Goal: Ask a question: Seek information or help from site administrators or community

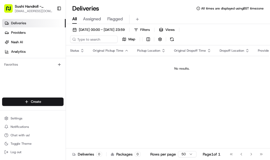
click at [42, 22] on link "Deliveries" at bounding box center [34, 23] width 64 height 8
click at [25, 34] on span "Providers" at bounding box center [18, 32] width 15 height 5
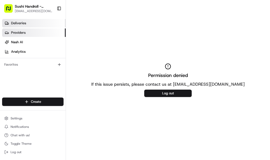
click at [33, 25] on link "Deliveries" at bounding box center [34, 23] width 64 height 8
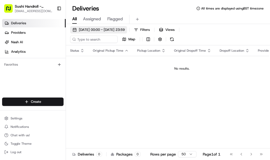
click at [98, 32] on span "21/08/2025 00:00 - 21/08/2025 23:59" at bounding box center [102, 29] width 46 height 5
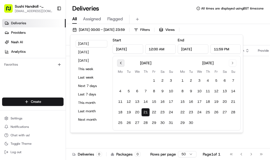
click at [122, 62] on button "Go to previous month" at bounding box center [120, 62] width 7 height 7
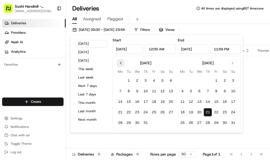
click at [121, 62] on button "Go to previous month" at bounding box center [120, 62] width 7 height 7
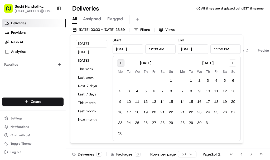
click at [120, 62] on button "Go to previous month" at bounding box center [120, 62] width 7 height 7
click at [146, 81] on button "1" at bounding box center [146, 81] width 8 height 8
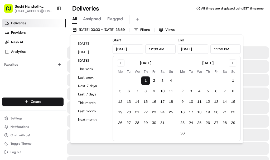
type input "May 1, 2025"
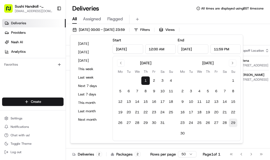
click at [233, 123] on button "29" at bounding box center [233, 123] width 8 height 8
type input "Jun 29, 2025"
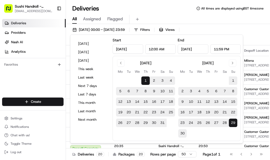
click at [182, 133] on button "30" at bounding box center [183, 133] width 8 height 8
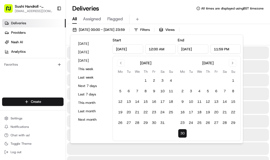
type input "Jun 30, 2025"
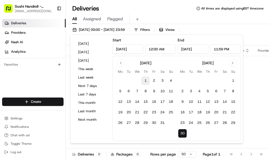
click at [145, 77] on button "1" at bounding box center [146, 81] width 8 height 8
type input "May 1, 2025"
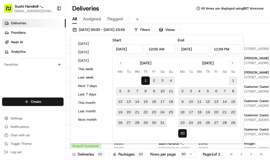
scroll to position [44, 0]
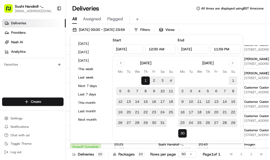
click at [255, 34] on div "01/05/2025 00:00 - 30/06/2025 23:59 Filters Views Map" at bounding box center [168, 35] width 204 height 19
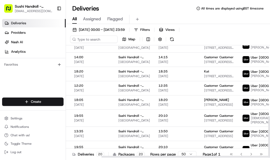
scroll to position [192, 63]
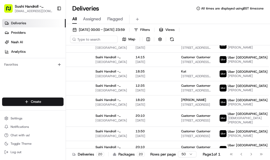
click at [97, 20] on span "Assigned" at bounding box center [92, 19] width 18 height 6
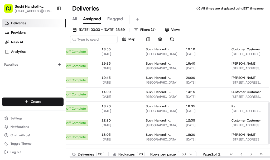
scroll to position [154, 0]
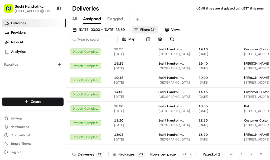
click at [156, 29] on span "Filters ( 1 )" at bounding box center [147, 29] width 15 height 5
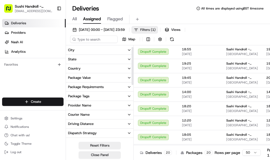
scroll to position [0, 0]
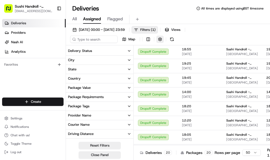
click at [159, 40] on button "button" at bounding box center [160, 39] width 7 height 7
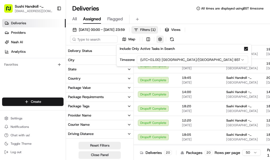
click at [149, 39] on html "Sushi Handroll - South Norwood southnorwood@sushihandroll.co.uk Toggle Sidebar …" at bounding box center [135, 80] width 270 height 160
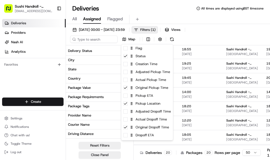
click at [228, 40] on html "Sushi Handroll - South Norwood southnorwood@sushihandroll.co.uk Toggle Sidebar …" at bounding box center [135, 80] width 270 height 160
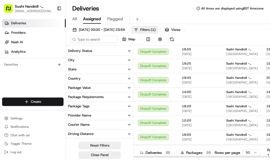
scroll to position [192, 0]
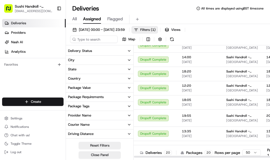
click at [30, 13] on span "[EMAIL_ADDRESS][DOMAIN_NAME]" at bounding box center [34, 11] width 38 height 4
click at [28, 24] on link "Deliveries" at bounding box center [34, 23] width 64 height 8
click at [73, 16] on span "All" at bounding box center [74, 19] width 4 height 6
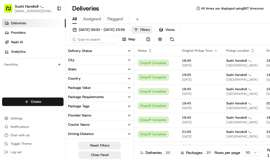
click at [39, 7] on span "Sushi Handroll - [GEOGRAPHIC_DATA][PERSON_NAME]" at bounding box center [34, 6] width 38 height 5
click at [10, 9] on rect "button" at bounding box center [8, 8] width 8 height 8
click at [33, 135] on button "Chat with us!" at bounding box center [33, 135] width 62 height 7
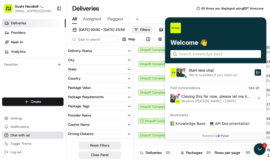
scroll to position [57, 0]
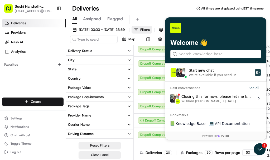
click at [258, 73] on icon "Start new chat" at bounding box center [258, 73] width 4 height 4
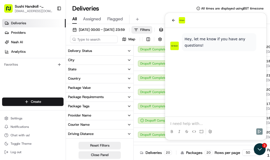
click at [203, 121] on p at bounding box center [216, 123] width 91 height 5
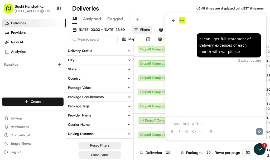
click at [206, 115] on div "hi can i get full statement of delivery expenses of each month with vat please …" at bounding box center [215, 72] width 101 height 89
click at [196, 123] on p at bounding box center [216, 123] width 91 height 5
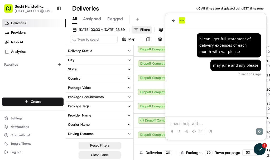
click at [93, 23] on button "Assigned" at bounding box center [92, 19] width 18 height 9
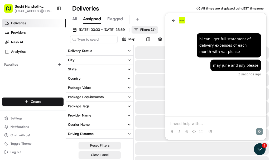
click at [95, 17] on span "Assigned" at bounding box center [92, 19] width 18 height 6
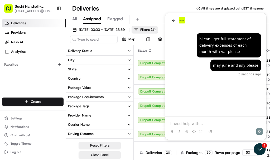
click at [169, 19] on div at bounding box center [215, 20] width 101 height 15
click at [149, 15] on div "All Assigned Flagged" at bounding box center [168, 19] width 204 height 9
click at [172, 20] on icon "back" at bounding box center [174, 20] width 4 height 4
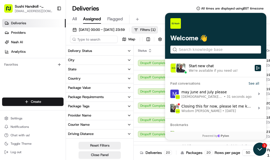
click at [260, 149] on icon "Open customer support" at bounding box center [259, 149] width 13 height 13
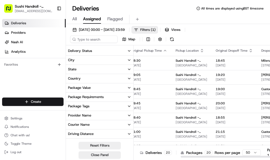
scroll to position [0, 77]
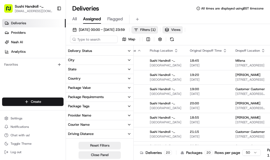
click at [181, 28] on span "Views" at bounding box center [175, 29] width 9 height 5
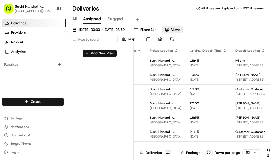
click at [115, 54] on button "Add New View" at bounding box center [100, 53] width 34 height 7
click at [161, 41] on button "button" at bounding box center [160, 39] width 7 height 7
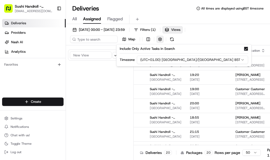
click at [148, 38] on html "Sushi Handroll - South Norwood southnorwood@sushihandroll.co.uk Toggle Sidebar …" at bounding box center [135, 80] width 270 height 160
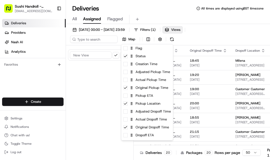
click at [103, 95] on html "Sushi Handroll - South Norwood southnorwood@sushihandroll.co.uk Toggle Sidebar …" at bounding box center [135, 80] width 270 height 160
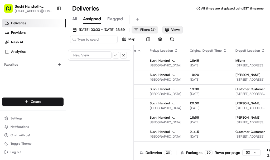
click at [156, 29] on button "Filters ( 1 )" at bounding box center [145, 29] width 26 height 7
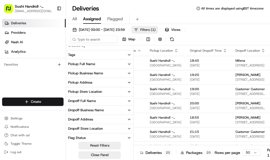
scroll to position [137, 0]
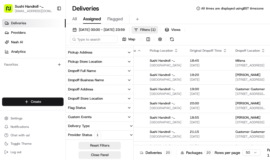
click at [47, 73] on div "Deliveries Providers Nash AI Analytics Favorites" at bounding box center [33, 59] width 66 height 84
click at [32, 130] on button "Notifications" at bounding box center [33, 126] width 62 height 7
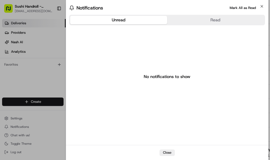
click at [46, 78] on div at bounding box center [135, 80] width 270 height 160
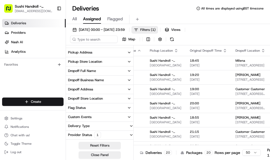
click at [121, 20] on span "Flagged" at bounding box center [115, 19] width 16 height 6
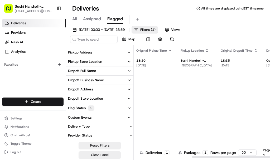
scroll to position [0, 84]
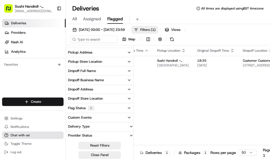
click at [28, 137] on span "Chat with us!" at bounding box center [20, 135] width 19 height 4
click at [28, 132] on button "Chat with us!" at bounding box center [33, 135] width 62 height 7
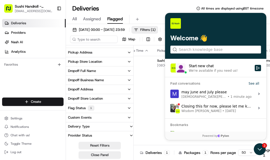
click at [231, 98] on span "1 minute ago" at bounding box center [241, 97] width 21 height 4
click at [171, 94] on button "View issue" at bounding box center [170, 94] width 0 height 0
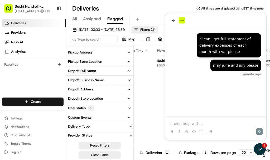
click at [237, 123] on p at bounding box center [216, 123] width 91 height 5
click at [265, 150] on icon "Open customer support" at bounding box center [259, 149] width 13 height 13
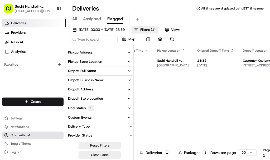
click at [31, 135] on button "Chat with us!" at bounding box center [33, 135] width 62 height 7
click at [36, 134] on button "Chat with us!" at bounding box center [33, 135] width 62 height 7
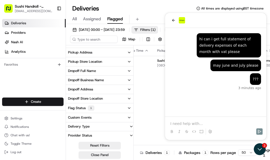
click at [232, 123] on p at bounding box center [216, 123] width 91 height 5
click at [228, 116] on div "?? just now ??? may june and july please hi can i get full statement of deliver…" at bounding box center [215, 72] width 101 height 89
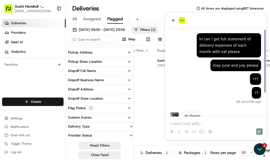
scroll to position [32, 0]
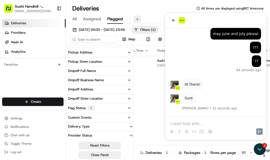
click at [137, 16] on button at bounding box center [137, 19] width 7 height 7
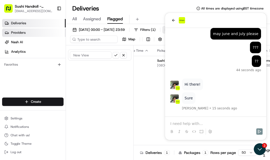
click at [8, 34] on icon at bounding box center [7, 33] width 4 height 4
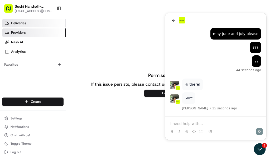
click at [9, 21] on icon at bounding box center [7, 23] width 4 height 4
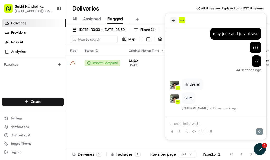
click at [173, 19] on icon "back" at bounding box center [174, 20] width 4 height 4
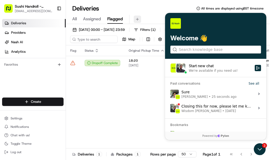
click at [140, 16] on button at bounding box center [137, 19] width 7 height 7
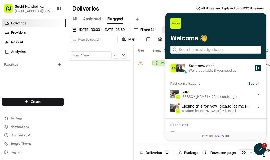
click at [74, 18] on span "All" at bounding box center [74, 19] width 4 height 6
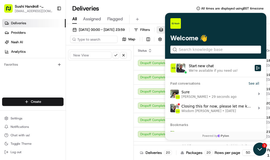
click at [261, 149] on icon "Open customer support" at bounding box center [260, 150] width 4 height 2
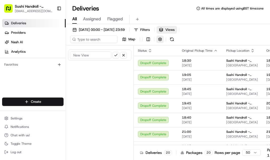
click at [161, 40] on button "button" at bounding box center [160, 39] width 7 height 7
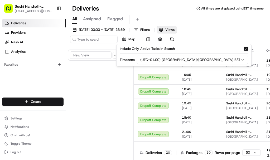
click at [103, 123] on div at bounding box center [100, 107] width 68 height 125
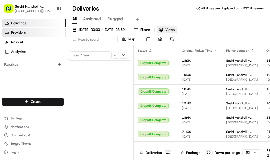
click at [40, 34] on link "Providers" at bounding box center [34, 33] width 64 height 8
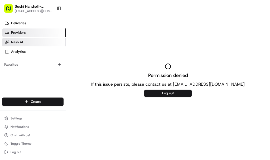
click at [36, 41] on link "Nash AI" at bounding box center [34, 42] width 64 height 8
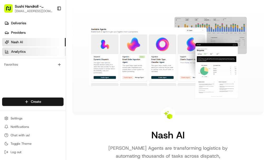
click at [36, 53] on link "Analytics" at bounding box center [34, 52] width 64 height 8
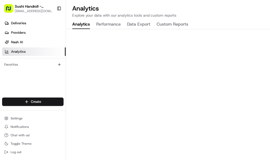
click at [177, 23] on button "Custom Reports" at bounding box center [173, 24] width 32 height 9
click at [117, 23] on button "Performance" at bounding box center [108, 24] width 25 height 9
click at [84, 23] on button "Analytics" at bounding box center [81, 24] width 18 height 9
click at [168, 24] on button "Custom Reports" at bounding box center [173, 24] width 32 height 9
click at [139, 26] on button "Data Export" at bounding box center [138, 24] width 23 height 9
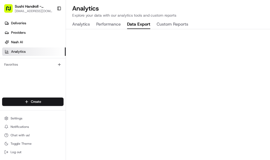
click at [82, 24] on button "Analytics" at bounding box center [81, 24] width 18 height 9
click at [168, 27] on button "Custom Reports" at bounding box center [173, 24] width 32 height 9
click at [144, 27] on button "Data Export" at bounding box center [138, 24] width 23 height 9
click at [110, 29] on button "Performance" at bounding box center [108, 24] width 25 height 9
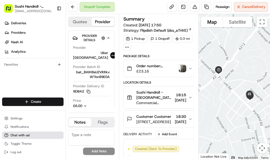
click at [28, 134] on span "Chat with us!" at bounding box center [20, 135] width 19 height 4
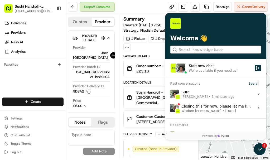
click at [227, 72] on div "We're available if you need us!" at bounding box center [213, 71] width 49 height 4
click at [255, 71] on button "Start new chat We're available if you need us!" at bounding box center [258, 68] width 6 height 6
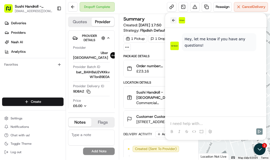
click at [173, 19] on icon "back" at bounding box center [174, 20] width 4 height 4
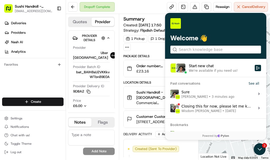
click at [228, 98] on label "Sure [PERSON_NAME] • 3 minutes ago View issue" at bounding box center [215, 94] width 95 height 14
click at [171, 94] on button "View issue" at bounding box center [170, 94] width 0 height 0
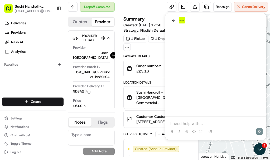
scroll to position [32, 0]
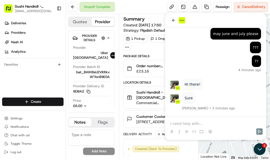
click at [243, 123] on p at bounding box center [216, 123] width 91 height 5
click at [259, 138] on div "Sure [PERSON_NAME] • 4 minutes ago Hi there! ?? 4 minutes ago ??? may june and …" at bounding box center [215, 76] width 101 height 127
click at [260, 132] on icon "Send" at bounding box center [260, 132] width 4 height 4
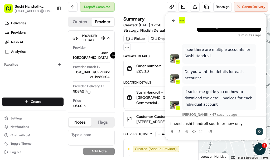
scroll to position [165, 0]
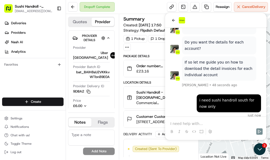
click at [197, 123] on p at bounding box center [216, 123] width 91 height 5
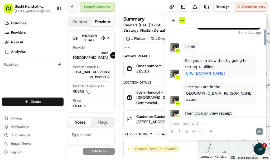
scroll to position [392, 0]
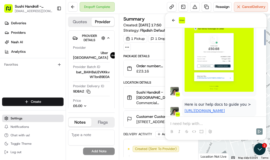
click at [15, 120] on span "Settings" at bounding box center [17, 118] width 12 height 4
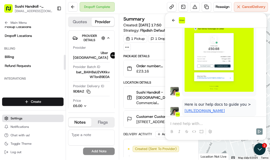
scroll to position [105, 0]
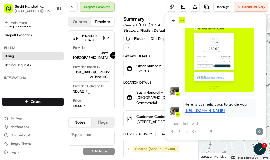
click at [11, 54] on span "Billing" at bounding box center [9, 56] width 9 height 5
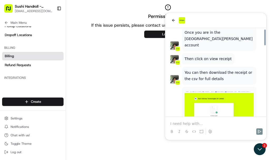
scroll to position [323, 0]
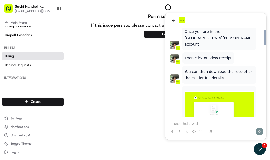
click at [227, 100] on img at bounding box center [219, 126] width 69 height 70
click at [217, 99] on img at bounding box center [219, 126] width 69 height 70
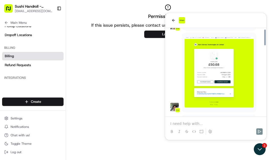
scroll to position [392, 0]
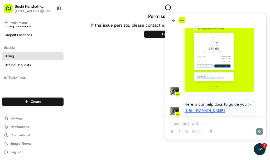
click at [213, 122] on p at bounding box center [216, 123] width 91 height 5
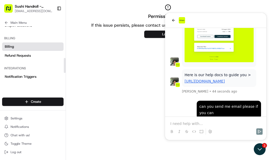
scroll to position [117, 0]
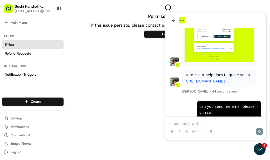
click at [21, 43] on link "Billing" at bounding box center [33, 44] width 62 height 8
click at [153, 36] on button "Log out" at bounding box center [168, 34] width 48 height 7
